Goal: Navigation & Orientation: Find specific page/section

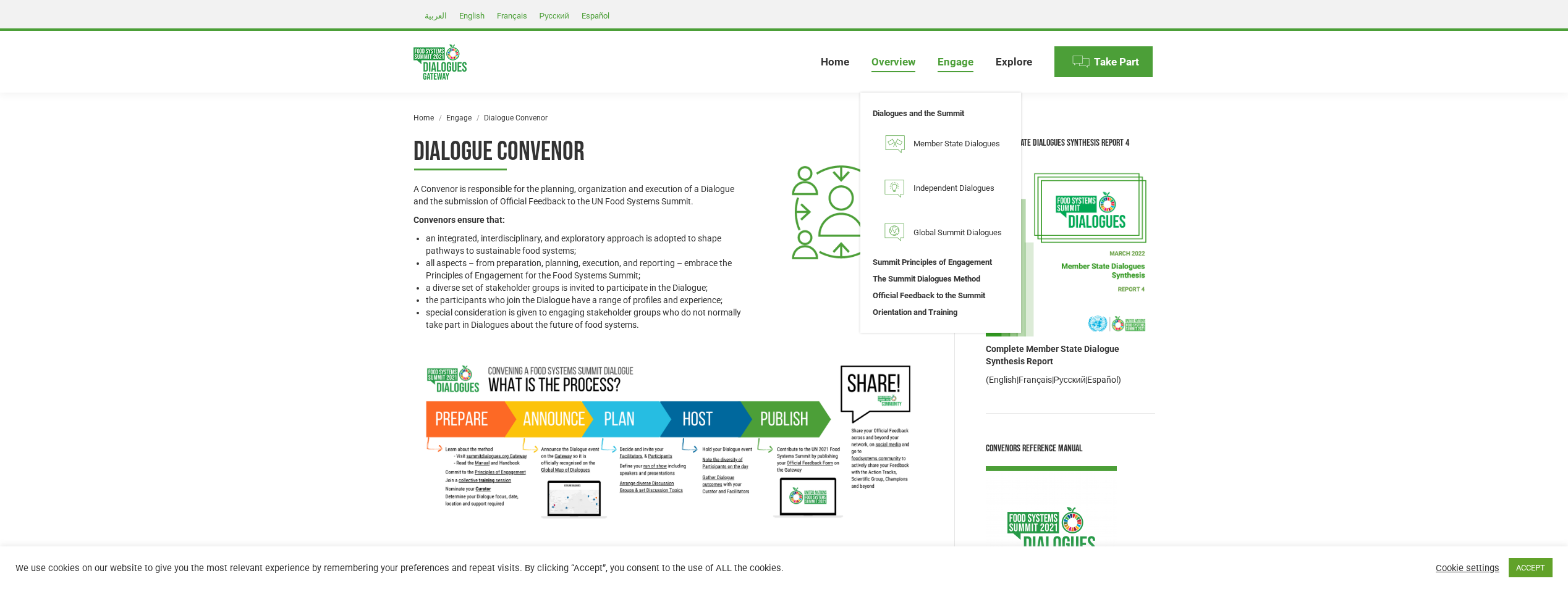
click at [891, 62] on span "Overview" at bounding box center [893, 62] width 44 height 13
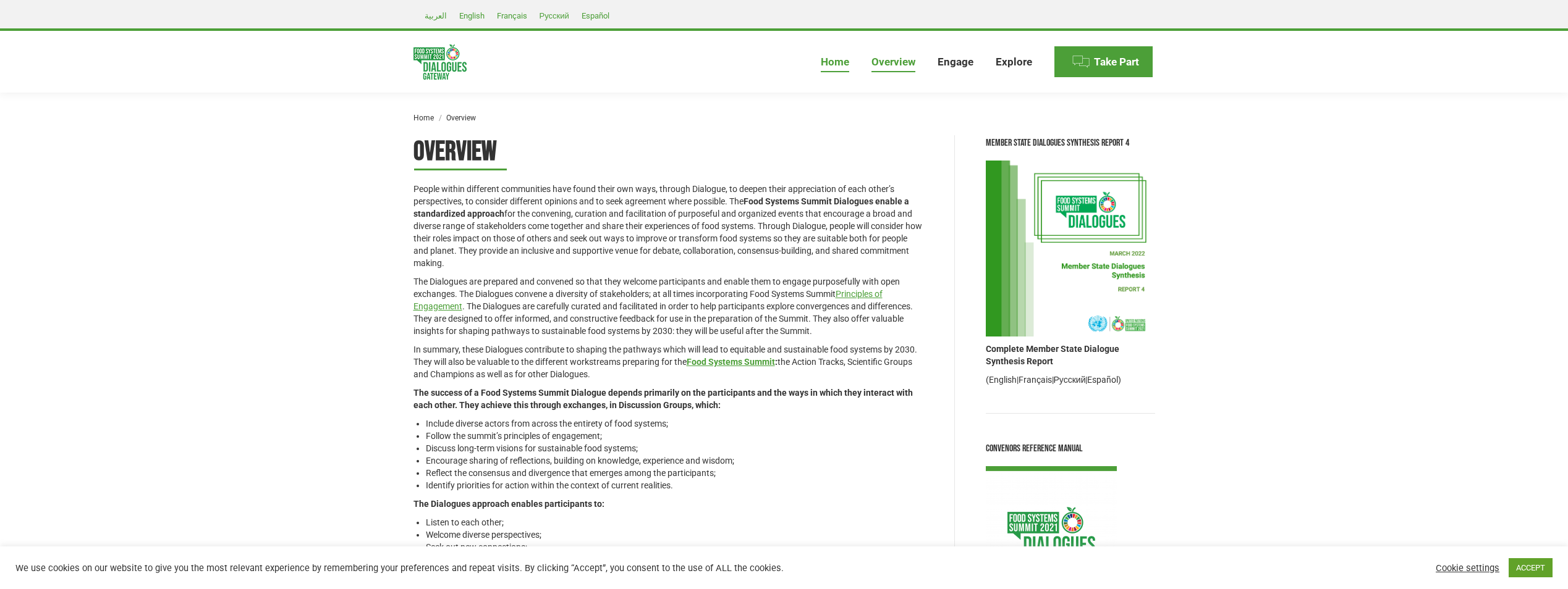
click at [842, 63] on span "Home" at bounding box center [835, 62] width 29 height 13
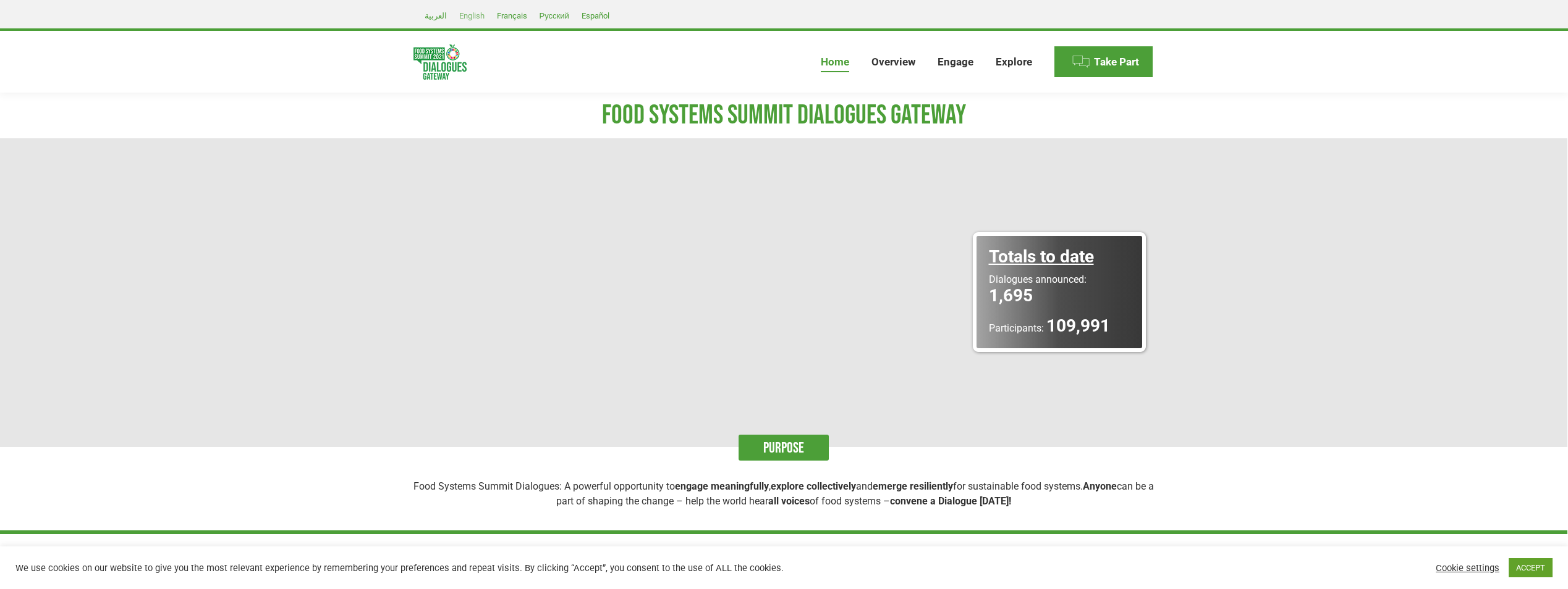
click at [468, 13] on span "English" at bounding box center [472, 16] width 26 height 9
